Goal: Use online tool/utility: Utilize a website feature to perform a specific function

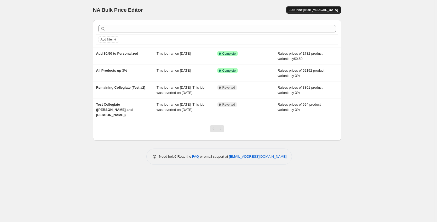
click at [324, 11] on span "Add new price [MEDICAL_DATA]" at bounding box center [314, 10] width 49 height 4
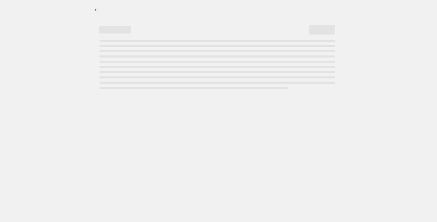
select select "percentage"
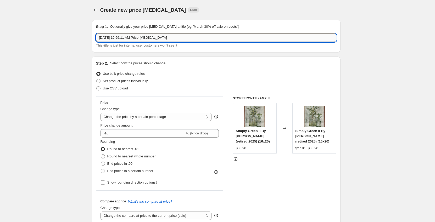
click at [141, 38] on input "[DATE] 10:59:11 AM Price [MEDICAL_DATA]" at bounding box center [216, 37] width 240 height 8
type input "0"
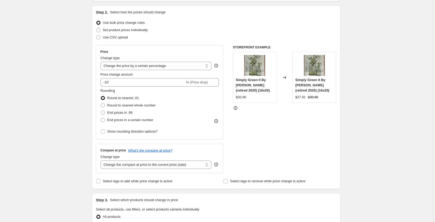
scroll to position [52, 0]
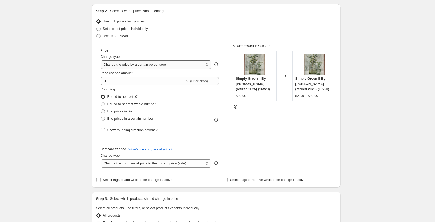
type input ".03 to Personalized"
click at [176, 65] on select "Change the price to a certain amount Change the price by a certain amount Chang…" at bounding box center [155, 64] width 111 height 8
select select "by"
click at [101, 60] on select "Change the price to a certain amount Change the price by a certain amount Chang…" at bounding box center [155, 64] width 111 height 8
type input "-10.00"
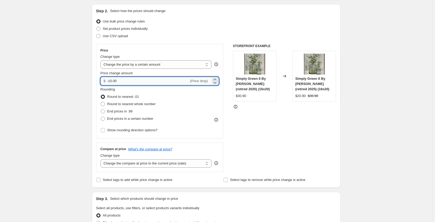
click at [168, 82] on input "-10.00" at bounding box center [148, 81] width 82 height 8
drag, startPoint x: 135, startPoint y: 81, endPoint x: 98, endPoint y: 82, distance: 36.9
click at [98, 82] on div "Price Change type Change the price to a certain amount Change the price by a ce…" at bounding box center [159, 91] width 127 height 94
type input "0.03"
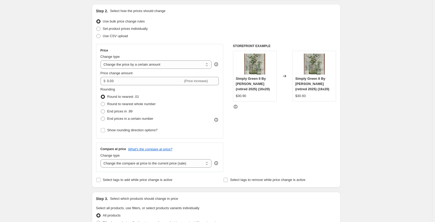
click at [95, 82] on div "Step 2. Select how the prices should change Use bulk price change rules Set pro…" at bounding box center [216, 96] width 248 height 184
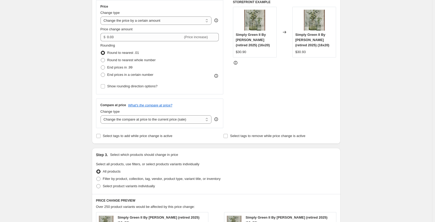
scroll to position [105, 0]
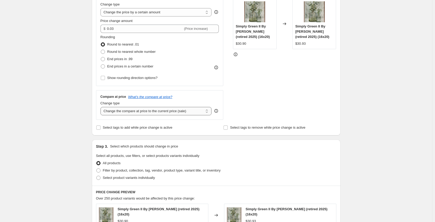
click at [165, 110] on select "Change the compare at price to the current price (sale) Change the compare at p…" at bounding box center [155, 111] width 111 height 8
select select "no_change"
click at [101, 107] on select "Change the compare at price to the current price (sale) Change the compare at p…" at bounding box center [155, 111] width 111 height 8
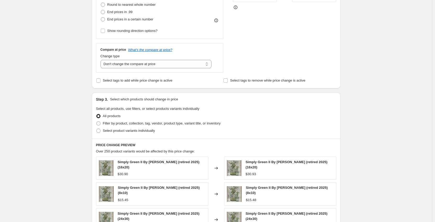
scroll to position [157, 0]
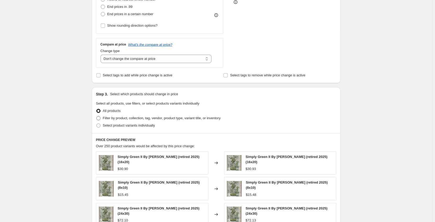
click at [133, 117] on span "Filter by product, collection, tag, vendor, product type, variant title, or inv…" at bounding box center [162, 118] width 118 height 4
click at [97, 116] on input "Filter by product, collection, tag, vendor, product type, variant title, or inv…" at bounding box center [96, 116] width 0 height 0
radio input "true"
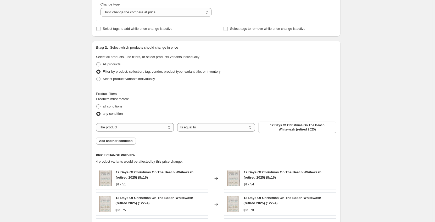
scroll to position [209, 0]
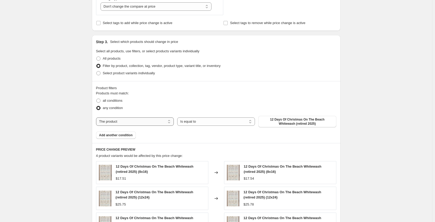
click at [154, 122] on select "The product The product's collection The product's tag The product's vendor The…" at bounding box center [135, 121] width 78 height 8
select select "tag"
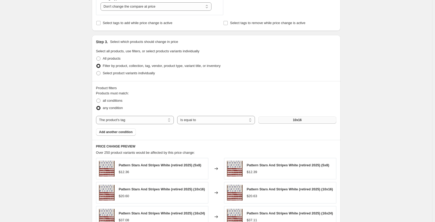
click at [289, 120] on button "10x16" at bounding box center [297, 119] width 78 height 7
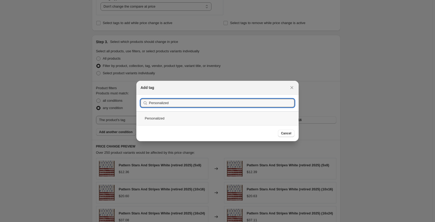
type input "Personalized"
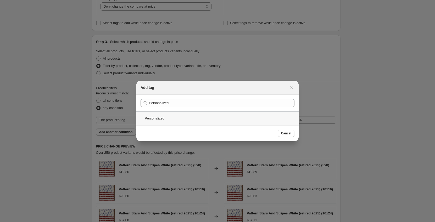
click at [214, 119] on div "Personalized" at bounding box center [217, 118] width 162 height 14
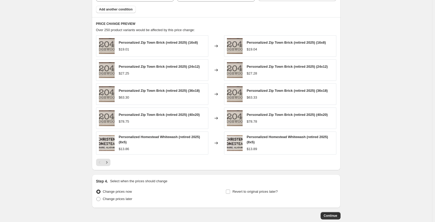
scroll to position [340, 0]
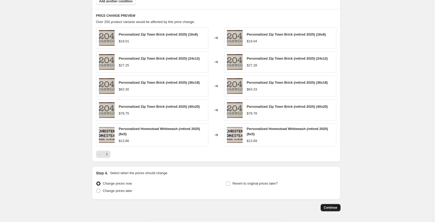
click at [330, 208] on span "Continue" at bounding box center [331, 208] width 14 height 4
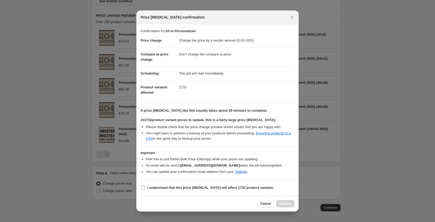
click at [186, 187] on b "I understand that this price change job will affect 1732 product variants" at bounding box center [210, 188] width 126 height 4
click at [145, 187] on input "I understand that this price change job will affect 1732 product variants" at bounding box center [143, 188] width 4 height 4
checkbox input "true"
click at [283, 203] on span "Confirm" at bounding box center [285, 204] width 12 height 4
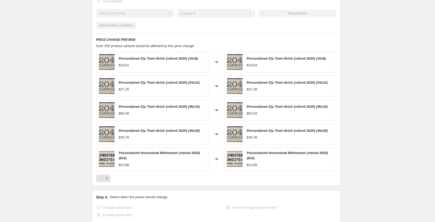
scroll to position [354, 0]
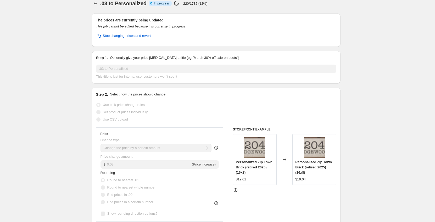
scroll to position [0, 0]
